Goal: Complete application form: Complete application form

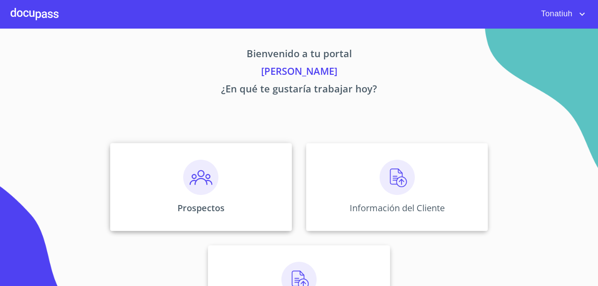
click at [247, 191] on div "Prospectos" at bounding box center [201, 187] width 182 height 88
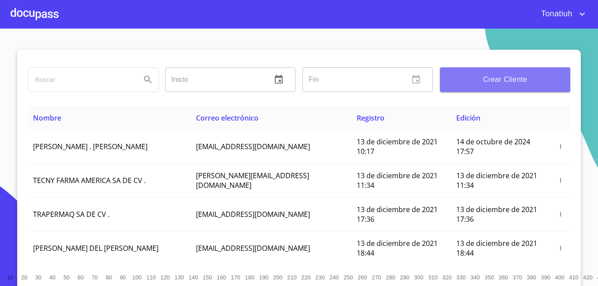
click at [529, 76] on span "Crear Cliente" at bounding box center [505, 80] width 116 height 12
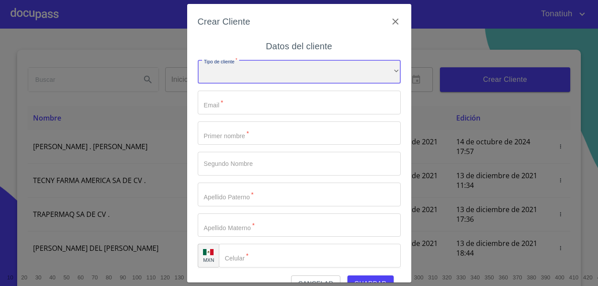
click at [283, 74] on div "​" at bounding box center [299, 72] width 203 height 24
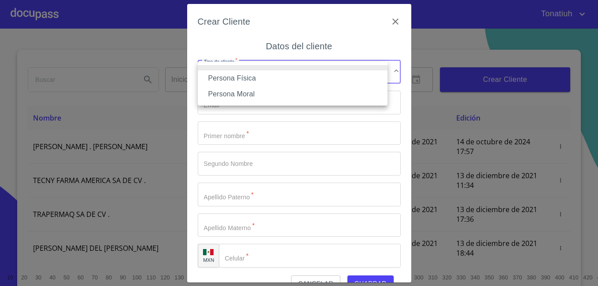
click at [283, 74] on li "Persona Física" at bounding box center [293, 78] width 190 height 16
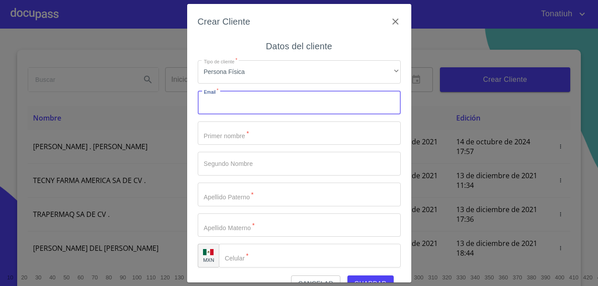
click at [318, 95] on input "Tipo de cliente   *" at bounding box center [299, 103] width 203 height 24
type input "[EMAIL_ADDRESS][DOMAIN_NAME]"
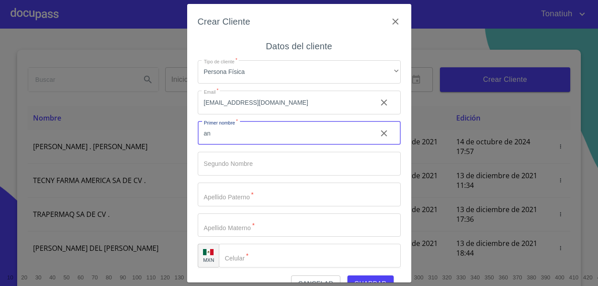
type input "a"
type input "[PERSON_NAME] [PERSON_NAME]"
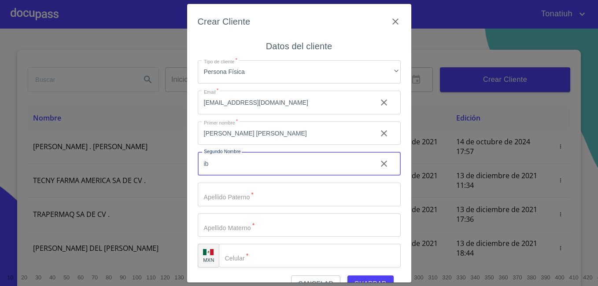
type input "i"
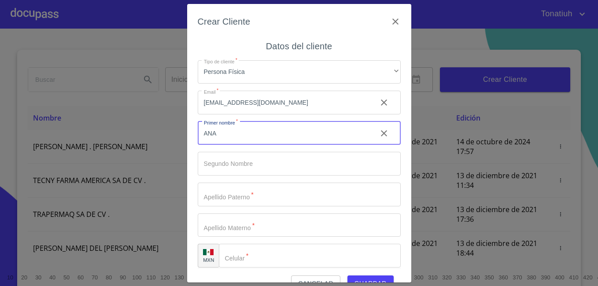
type input "ANA"
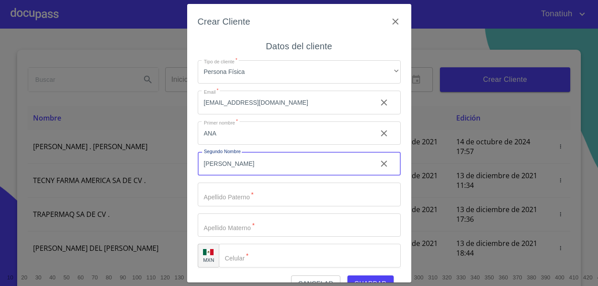
type input "[PERSON_NAME]"
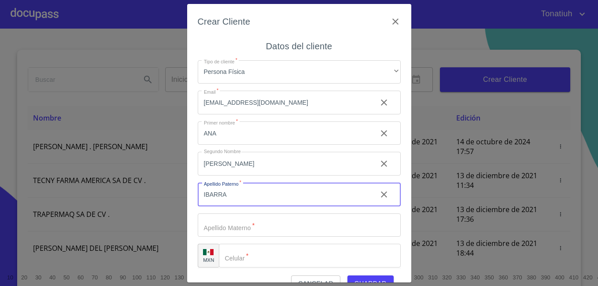
type input "IBARRA"
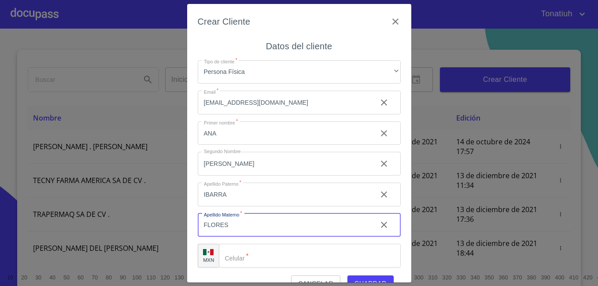
type input "FLORES"
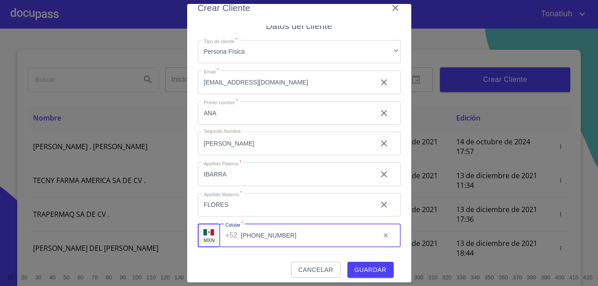
scroll to position [19, 0]
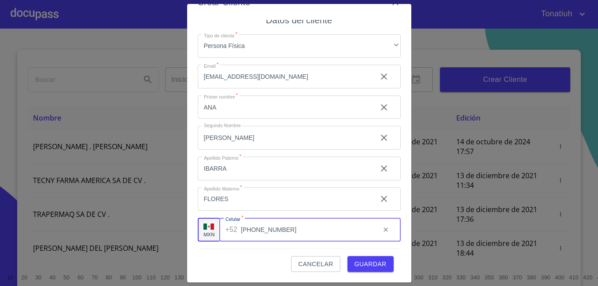
type input "[PHONE_NUMBER]"
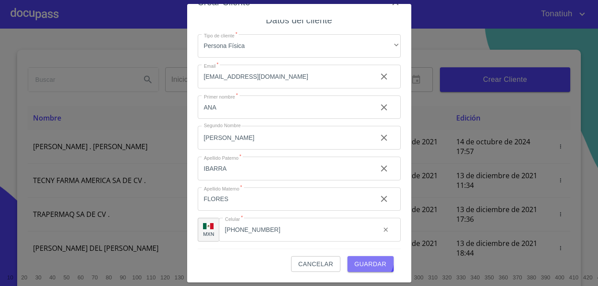
click at [365, 260] on span "Guardar" at bounding box center [370, 264] width 32 height 11
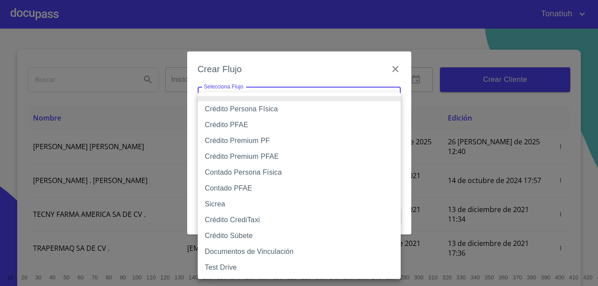
click at [355, 92] on body "Tonatiuh Inicio ​ Fin ​ Crear Cliente Nombre Correo electrónico Registro Edició…" at bounding box center [299, 143] width 598 height 286
click at [328, 108] on li "Crédito Persona Física" at bounding box center [299, 109] width 203 height 16
type input "61b033e49b8c202ad5bb7912"
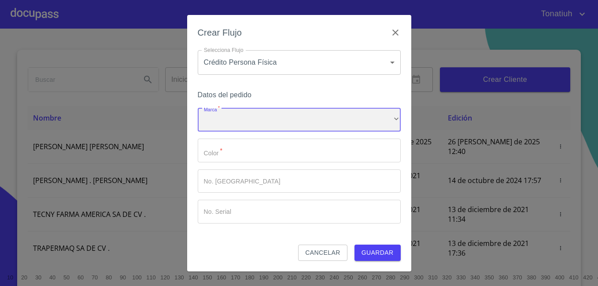
click at [314, 120] on div "​" at bounding box center [299, 120] width 203 height 24
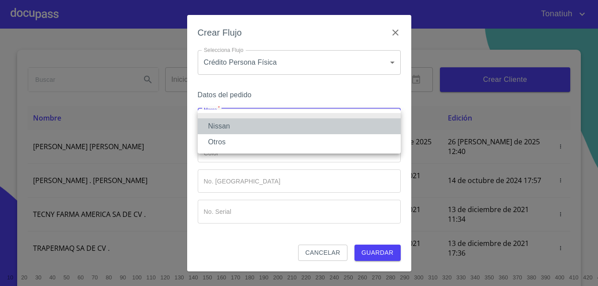
click at [302, 131] on li "Nissan" at bounding box center [299, 126] width 203 height 16
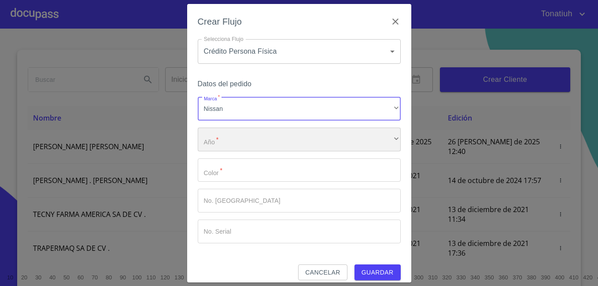
click at [298, 140] on div "​" at bounding box center [299, 140] width 203 height 24
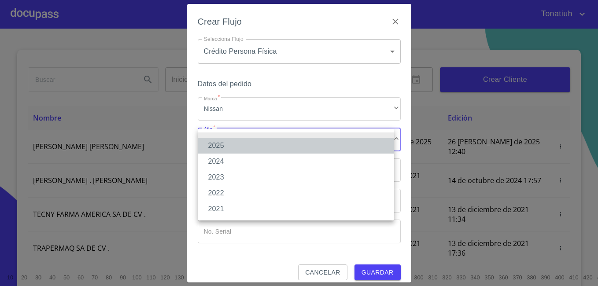
click at [232, 144] on li "2025" at bounding box center [296, 146] width 196 height 16
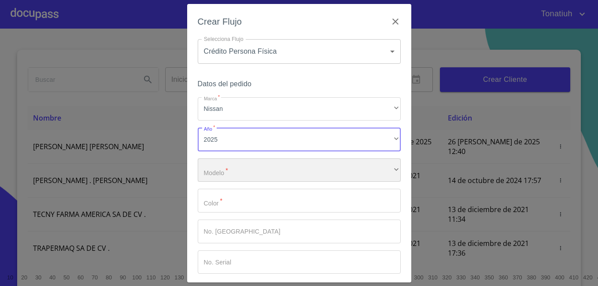
click at [230, 172] on div "​" at bounding box center [299, 171] width 203 height 24
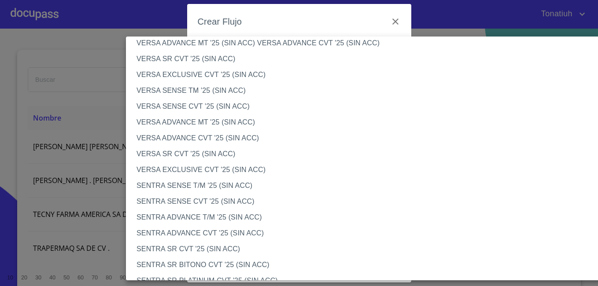
scroll to position [352, 0]
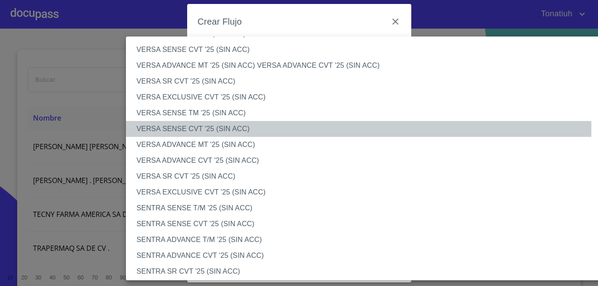
click at [224, 128] on li "VERSA SENSE CVT '25 (SIN ACC)" at bounding box center [372, 129] width 492 height 16
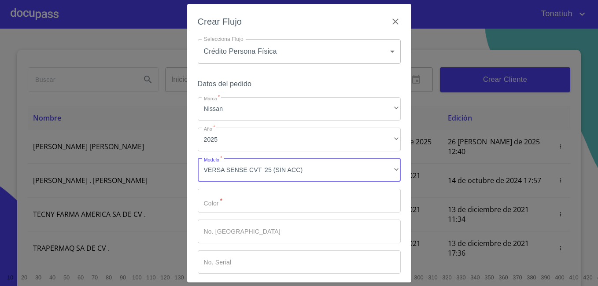
click at [268, 205] on input "Marca   *" at bounding box center [299, 201] width 203 height 24
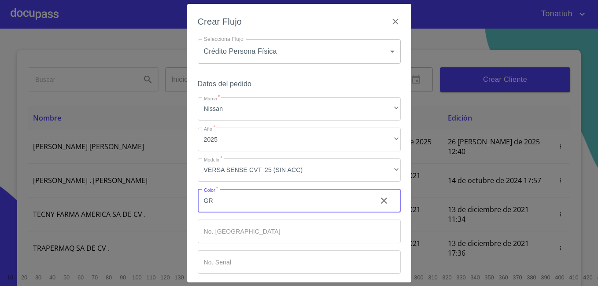
type input "G"
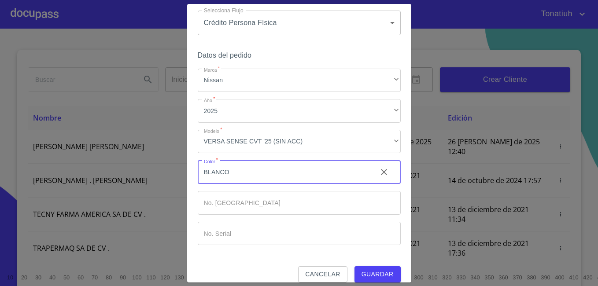
scroll to position [39, 0]
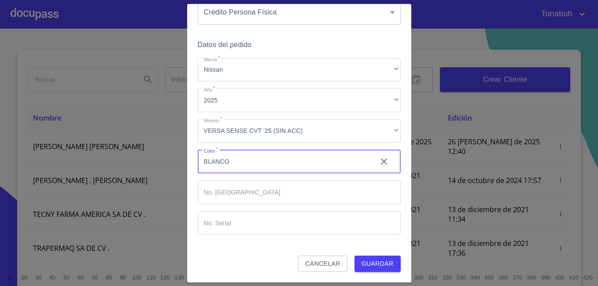
type input "BLANCO"
click at [371, 263] on span "Guardar" at bounding box center [378, 263] width 32 height 11
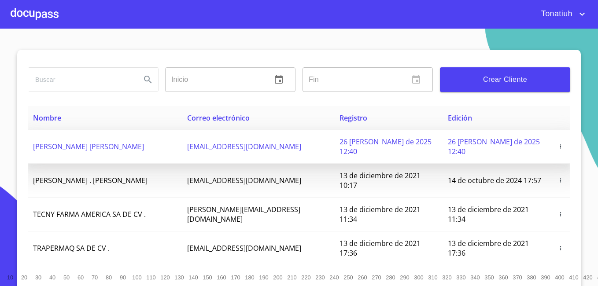
click at [108, 134] on td "[PERSON_NAME] [PERSON_NAME]" at bounding box center [105, 147] width 154 height 34
click at [556, 144] on span "button" at bounding box center [560, 147] width 9 height 6
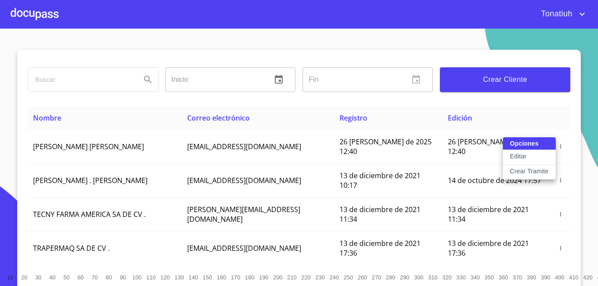
click at [544, 173] on p "Crear Tramite" at bounding box center [529, 171] width 39 height 9
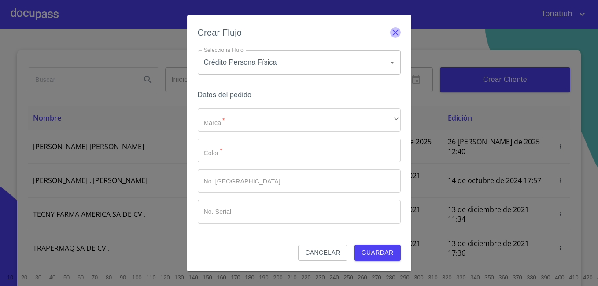
click at [400, 33] on icon "button" at bounding box center [395, 32] width 11 height 11
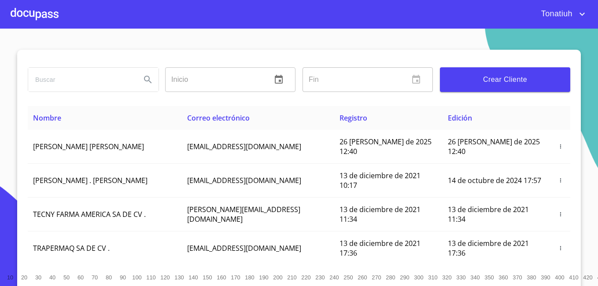
click at [42, 10] on div at bounding box center [35, 14] width 48 height 28
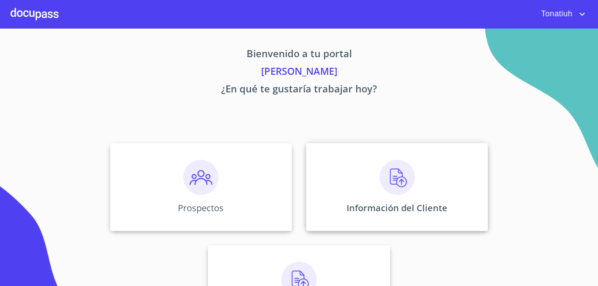
click at [358, 185] on div "Información del Cliente" at bounding box center [397, 187] width 182 height 88
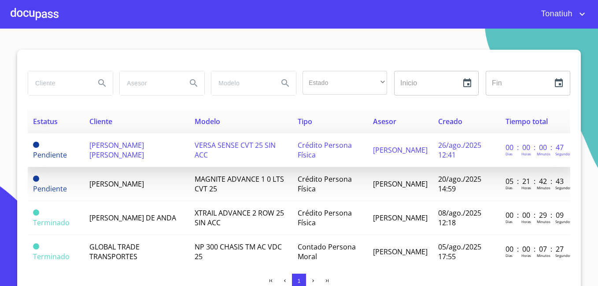
click at [343, 152] on td "Crédito Persona Física" at bounding box center [329, 150] width 75 height 34
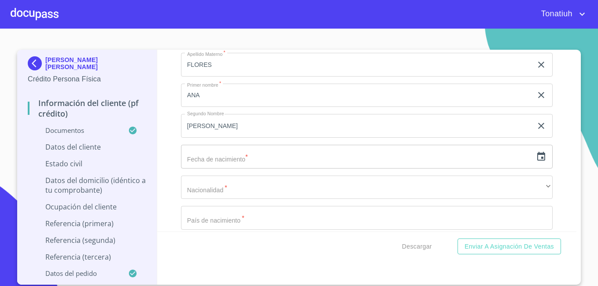
scroll to position [2609, 0]
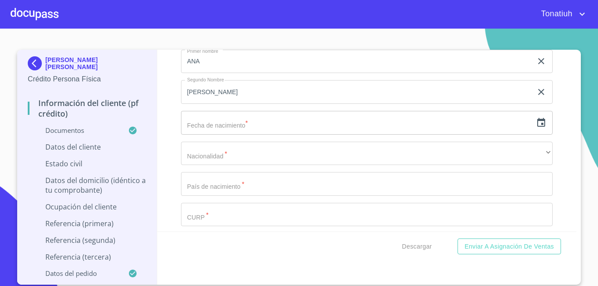
click at [397, 135] on input "text" at bounding box center [356, 123] width 351 height 24
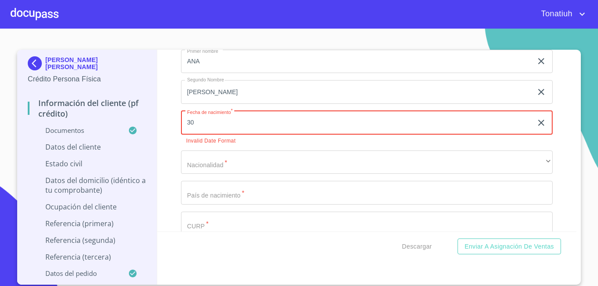
type input "3_"
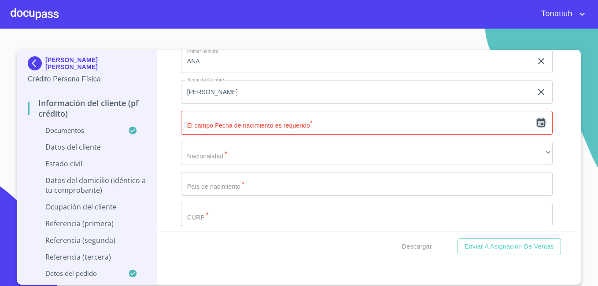
click at [536, 128] on icon "button" at bounding box center [541, 123] width 11 height 11
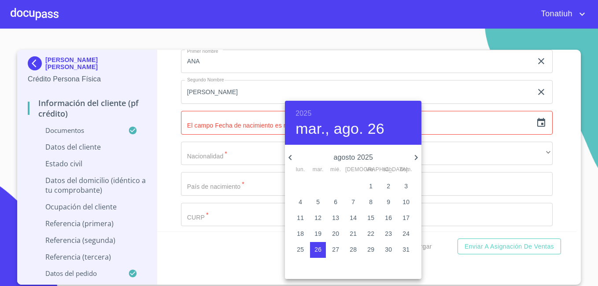
click at [365, 157] on p "agosto 2025" at bounding box center [352, 157] width 115 height 11
click at [334, 131] on h4 "mar., ago. 26" at bounding box center [339, 129] width 89 height 18
click at [413, 158] on icon "button" at bounding box center [416, 157] width 11 height 11
click at [301, 110] on h6 "2025" at bounding box center [303, 113] width 16 height 12
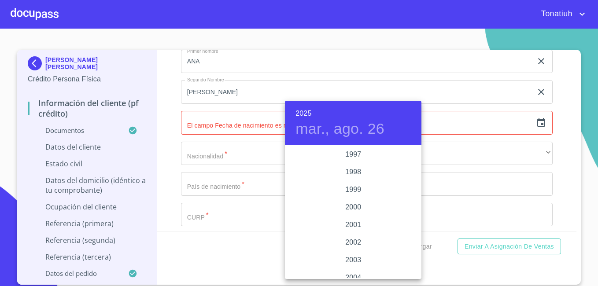
scroll to position [1268, 0]
click at [349, 170] on div "1998" at bounding box center [353, 173] width 137 height 18
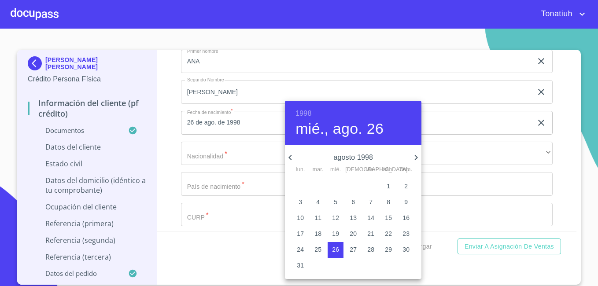
click at [412, 157] on icon "button" at bounding box center [416, 157] width 11 height 11
click at [295, 159] on icon "button" at bounding box center [290, 157] width 11 height 11
click at [350, 247] on p "30" at bounding box center [353, 249] width 7 height 9
type input "30 de [DATE]. de 1998"
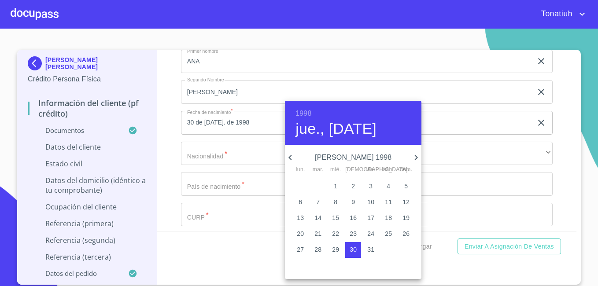
click at [492, 153] on div at bounding box center [299, 143] width 598 height 286
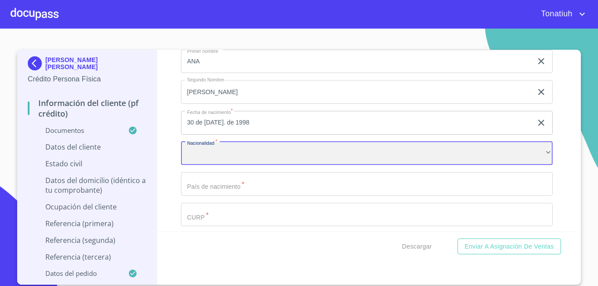
click at [252, 166] on div "​" at bounding box center [367, 154] width 372 height 24
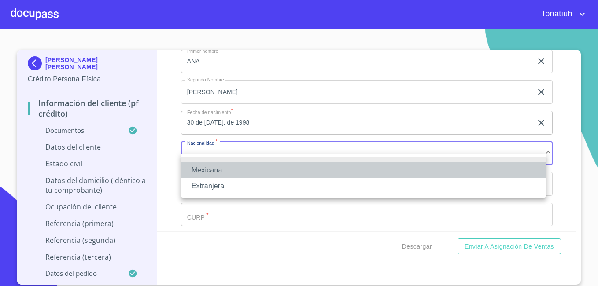
click at [252, 168] on li "Mexicana" at bounding box center [363, 170] width 365 height 16
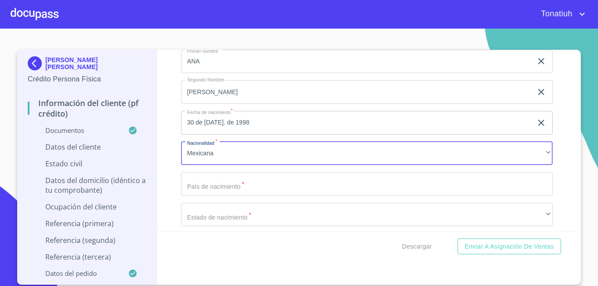
click at [233, 195] on input "Documento de identificación   *" at bounding box center [367, 184] width 372 height 24
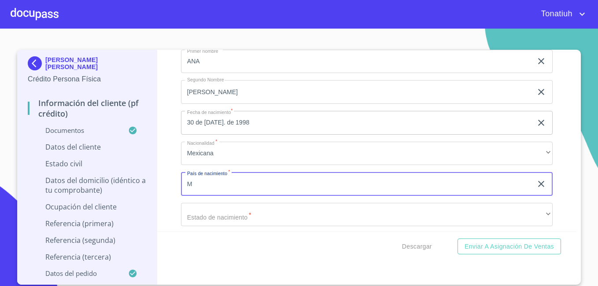
type input "[GEOGRAPHIC_DATA]"
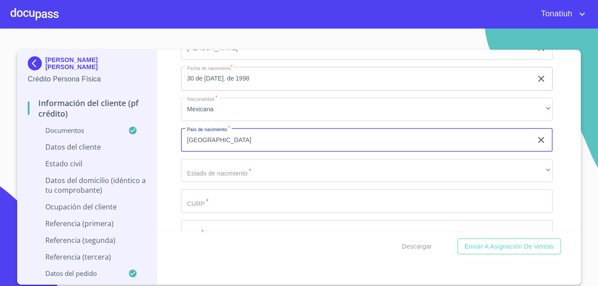
scroll to position [2697, 0]
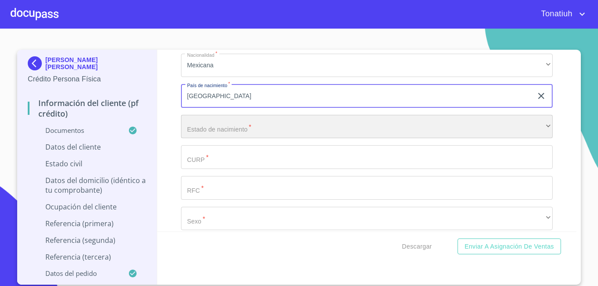
click at [262, 139] on div "​" at bounding box center [367, 127] width 372 height 24
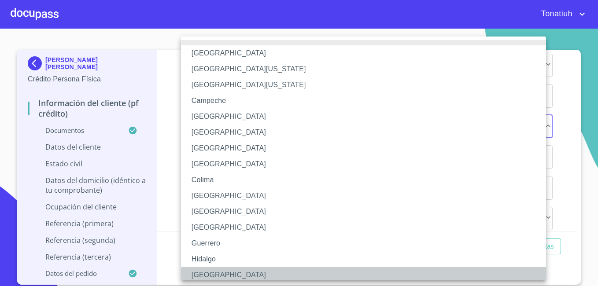
click at [218, 274] on li "[GEOGRAPHIC_DATA]" at bounding box center [367, 275] width 372 height 16
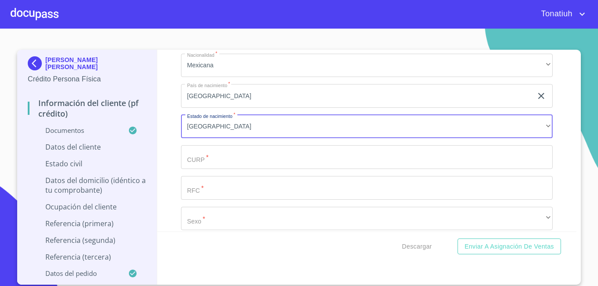
click at [226, 169] on input "Documento de identificación   *" at bounding box center [367, 157] width 372 height 24
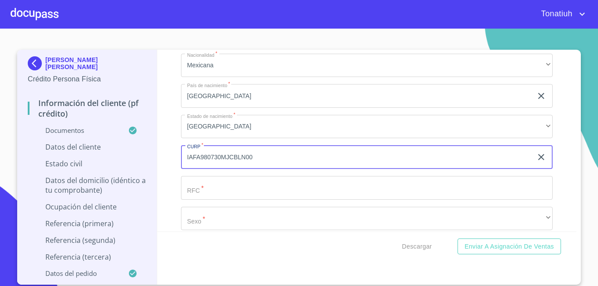
type input "IAFA980730MJCBLN00"
click at [253, 200] on input "Documento de identificación   *" at bounding box center [367, 188] width 372 height 24
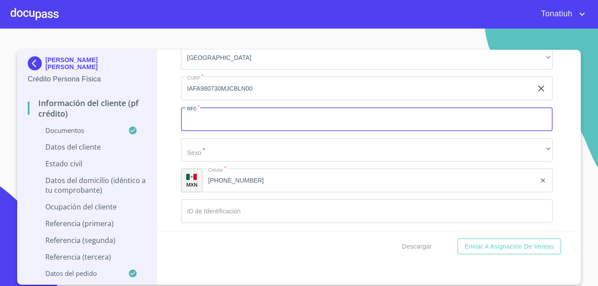
scroll to position [2785, 0]
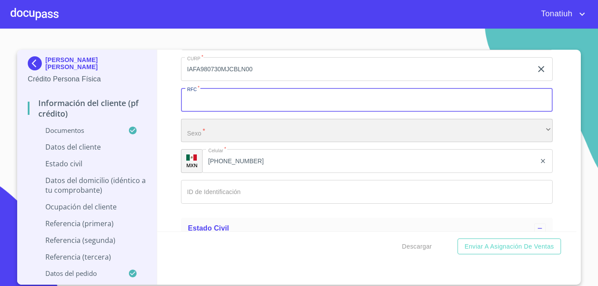
click at [214, 140] on div "​" at bounding box center [367, 131] width 372 height 24
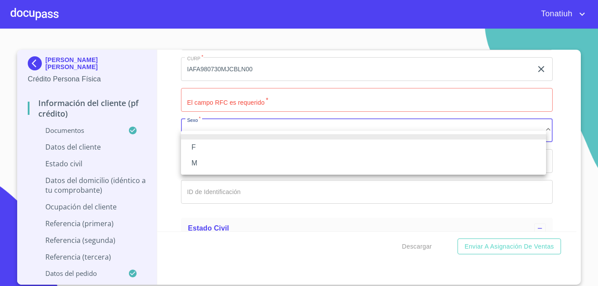
click at [211, 147] on li "F" at bounding box center [363, 148] width 365 height 16
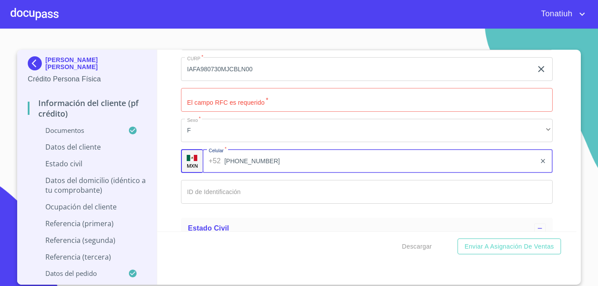
click at [235, 169] on input "[PHONE_NUMBER]" at bounding box center [379, 161] width 311 height 24
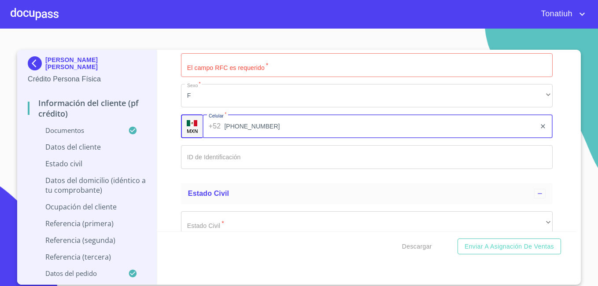
scroll to position [2873, 0]
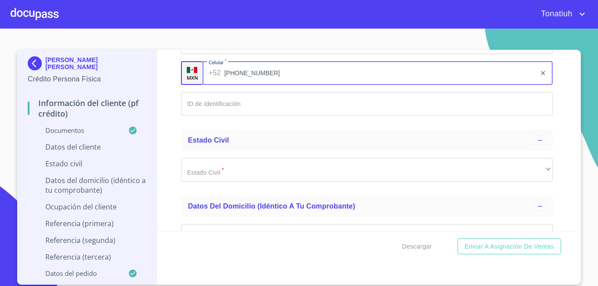
click at [209, 116] on input "Documento de identificación   *" at bounding box center [367, 104] width 372 height 24
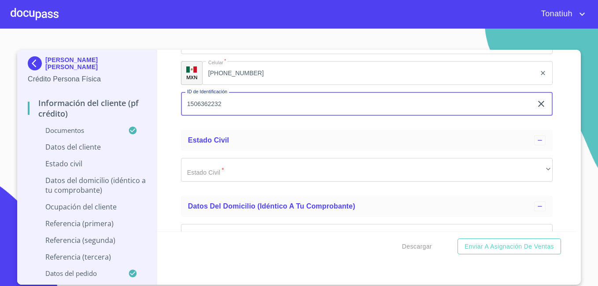
type input "1506362232"
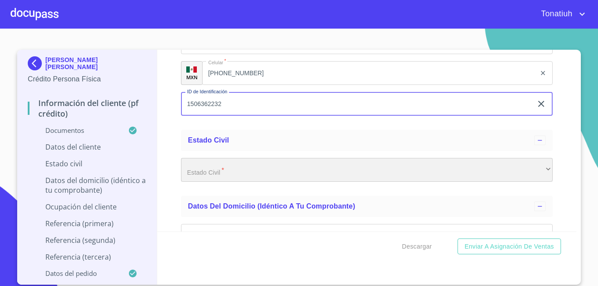
click at [240, 178] on div "​" at bounding box center [367, 170] width 372 height 24
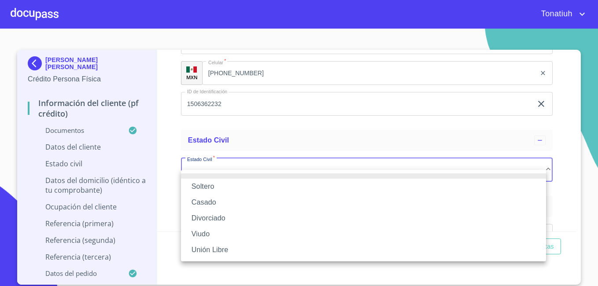
click at [228, 185] on li "Soltero" at bounding box center [363, 187] width 365 height 16
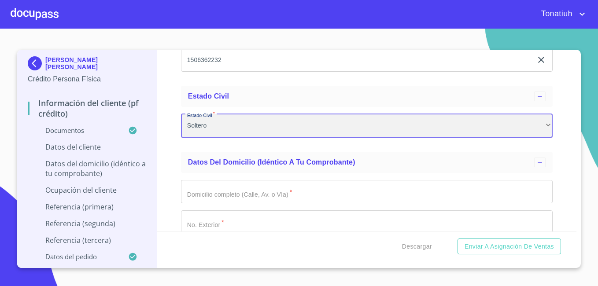
scroll to position [2961, 0]
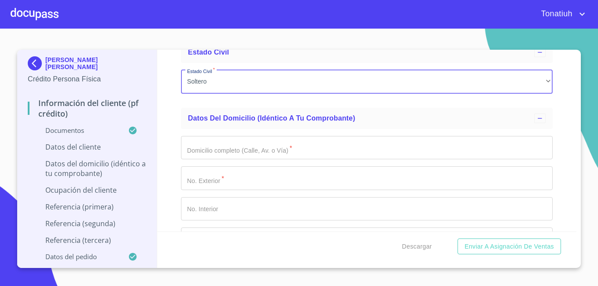
click at [255, 159] on input "Documento de identificación   *" at bounding box center [367, 148] width 372 height 24
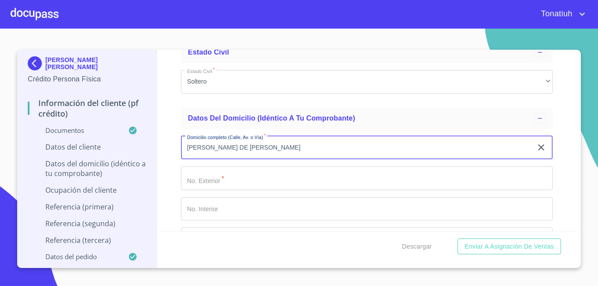
type input "[PERSON_NAME] DE [PERSON_NAME]"
click at [206, 190] on input "Documento de identificación   *" at bounding box center [367, 178] width 372 height 24
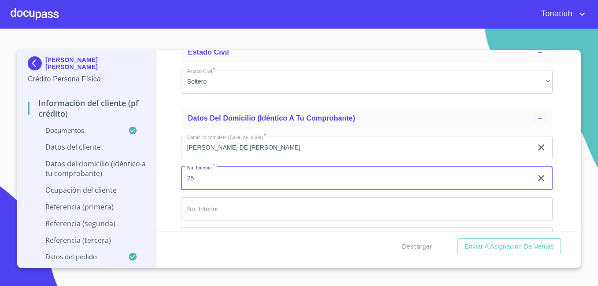
type input "25"
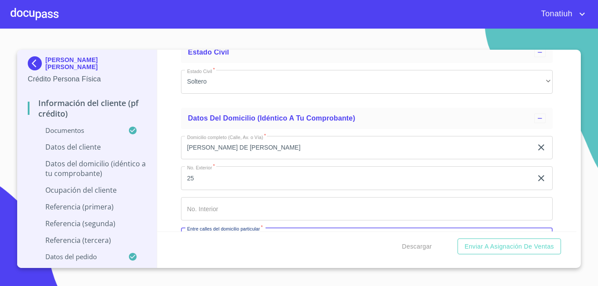
scroll to position [3071, 0]
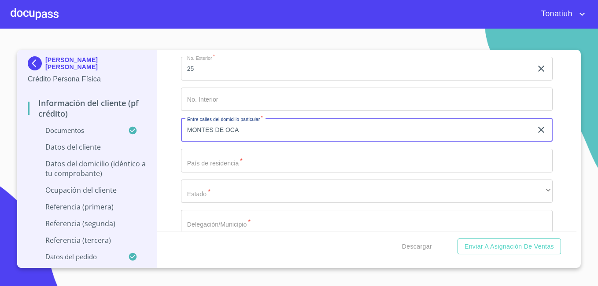
type input "MONTES DE OCA"
click at [256, 173] on input "Documento de identificación   *" at bounding box center [367, 161] width 372 height 24
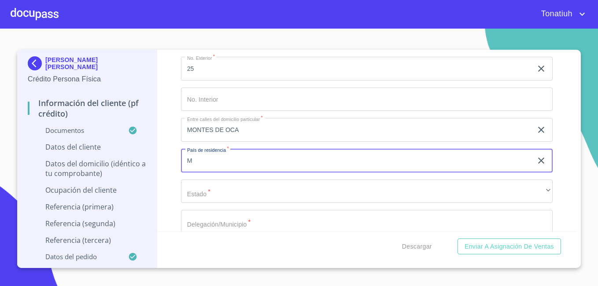
type input "[GEOGRAPHIC_DATA]"
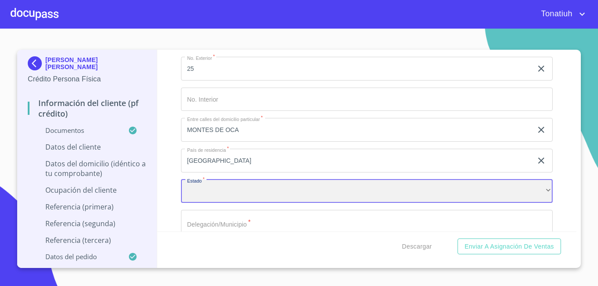
click at [216, 192] on div "​" at bounding box center [367, 192] width 372 height 24
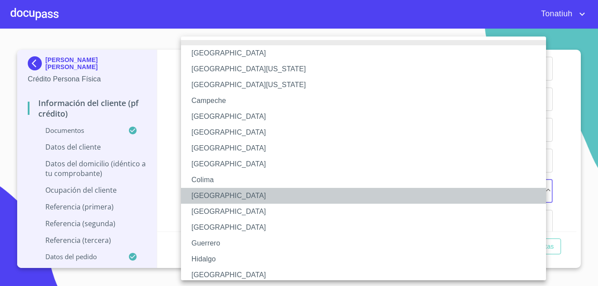
click at [216, 200] on li "[GEOGRAPHIC_DATA]" at bounding box center [367, 196] width 372 height 16
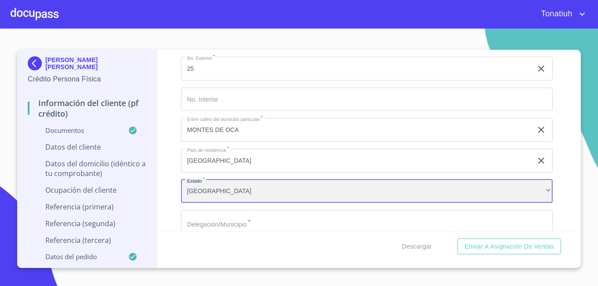
click at [214, 202] on div "[GEOGRAPHIC_DATA]" at bounding box center [367, 192] width 372 height 24
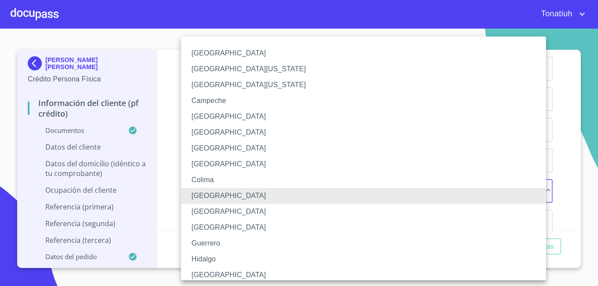
click at [215, 271] on li "[GEOGRAPHIC_DATA]" at bounding box center [367, 275] width 372 height 16
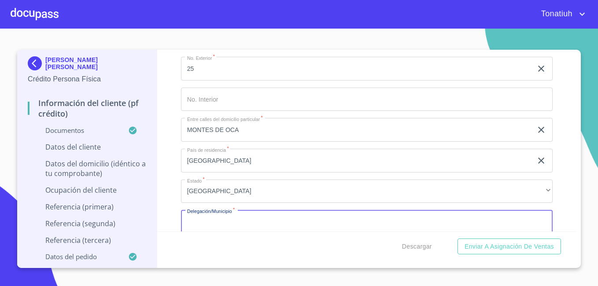
click at [231, 231] on input "Documento de identificación   *" at bounding box center [367, 222] width 372 height 24
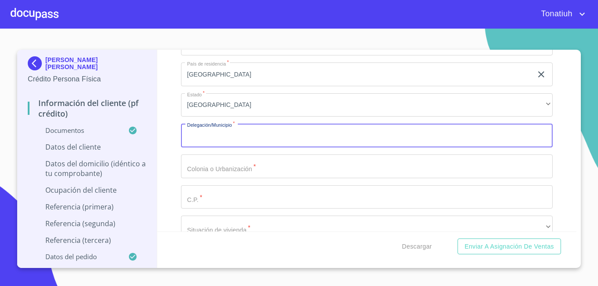
scroll to position [3159, 0]
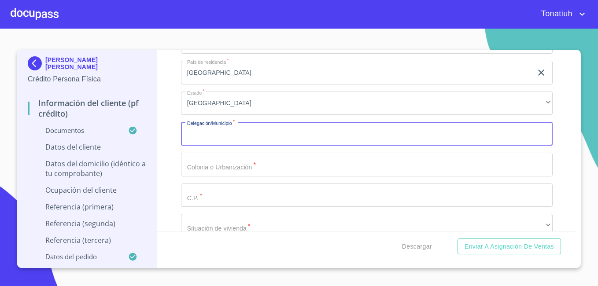
type input "j"
type input "JOCOTEPEC"
click at [236, 176] on input "Documento de identificación   *" at bounding box center [367, 165] width 372 height 24
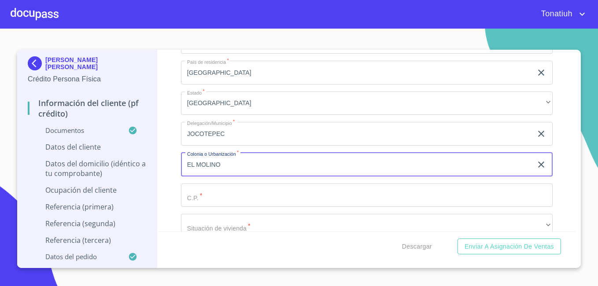
type input "EL MOLINO"
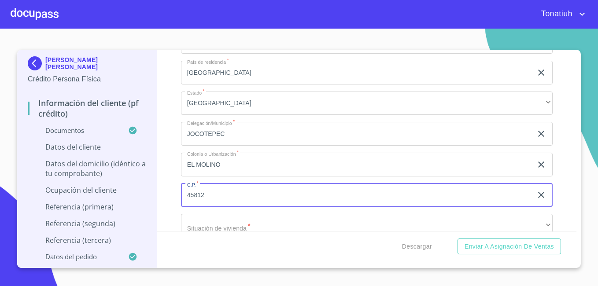
type input "45812"
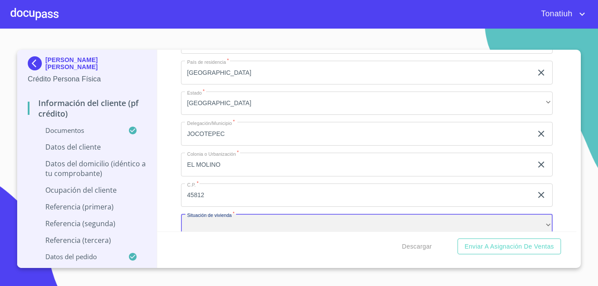
scroll to position [3176, 0]
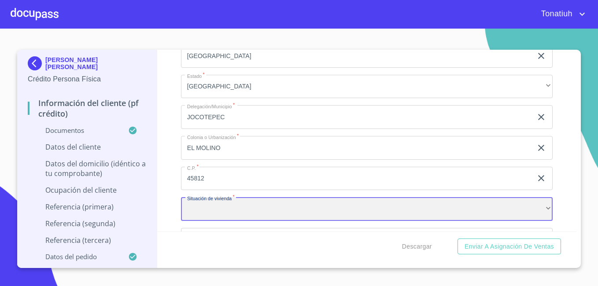
click at [294, 215] on div "​" at bounding box center [367, 209] width 372 height 24
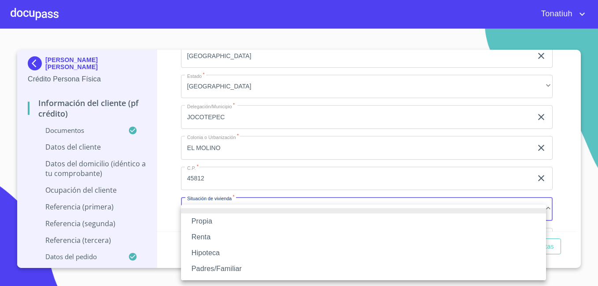
click at [269, 222] on li "Propia" at bounding box center [363, 222] width 365 height 16
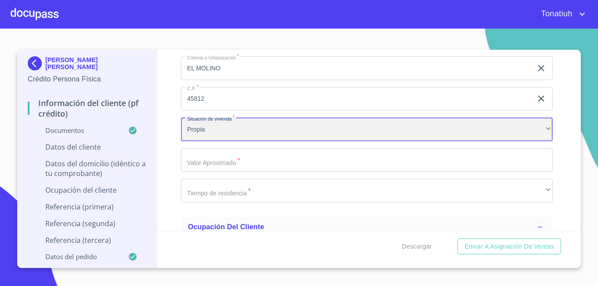
scroll to position [3264, 0]
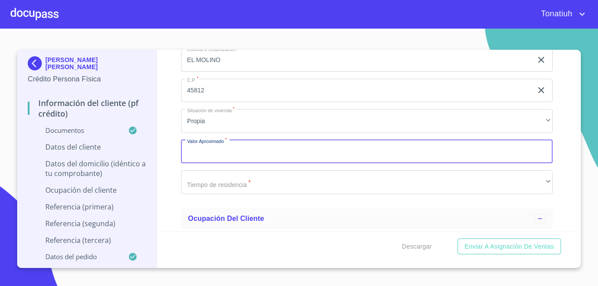
click at [242, 164] on input "Documento de identificación   *" at bounding box center [367, 152] width 372 height 24
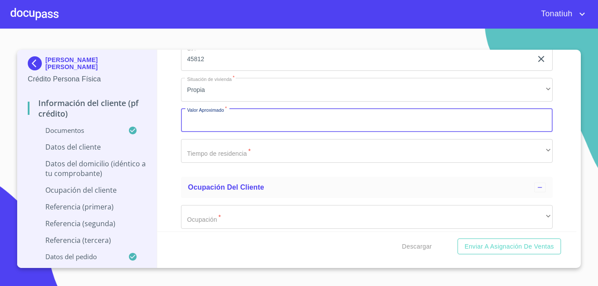
scroll to position [3308, 0]
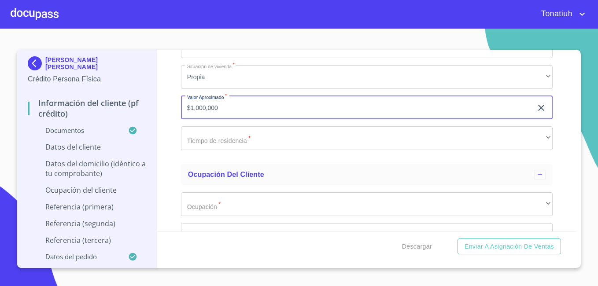
type input "$1,000,000"
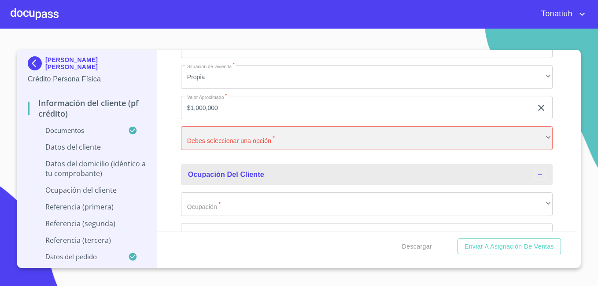
click at [258, 146] on div "​" at bounding box center [367, 138] width 372 height 24
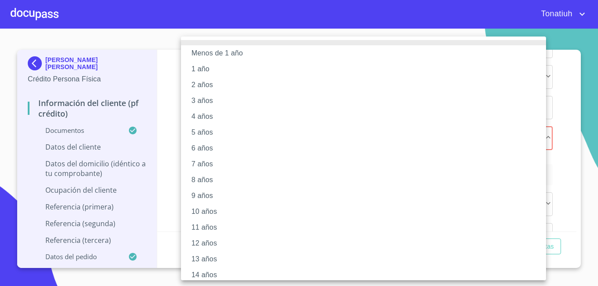
click at [161, 214] on div at bounding box center [299, 143] width 598 height 286
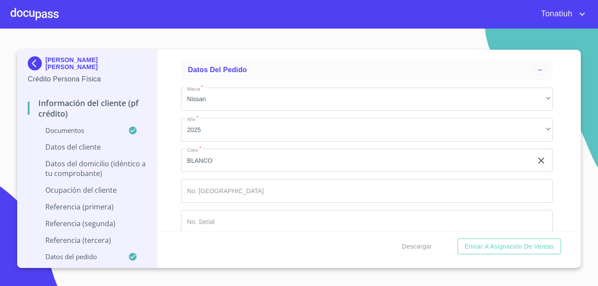
scroll to position [4835, 0]
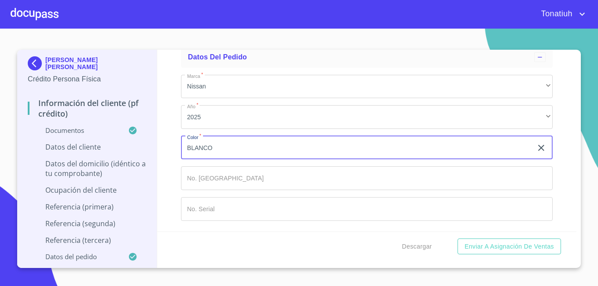
click at [235, 143] on input "BLANCO" at bounding box center [356, 148] width 351 height 24
click at [51, 14] on div at bounding box center [35, 14] width 48 height 28
